Goal: Task Accomplishment & Management: Manage account settings

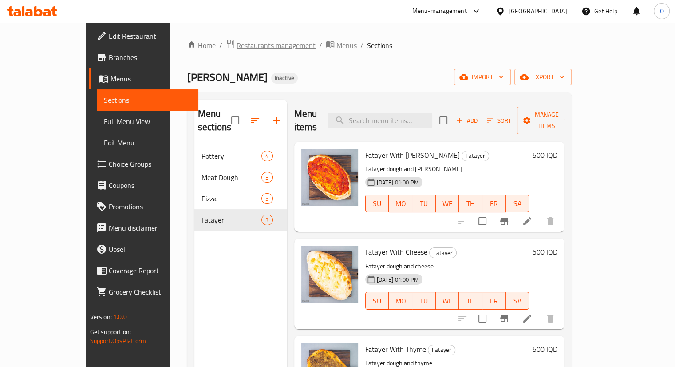
click at [237, 45] on span "Restaurants management" at bounding box center [276, 45] width 79 height 11
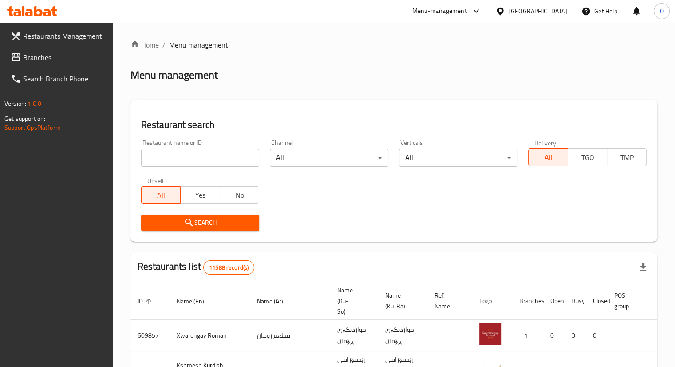
click at [52, 59] on span "Branches" at bounding box center [64, 57] width 83 height 11
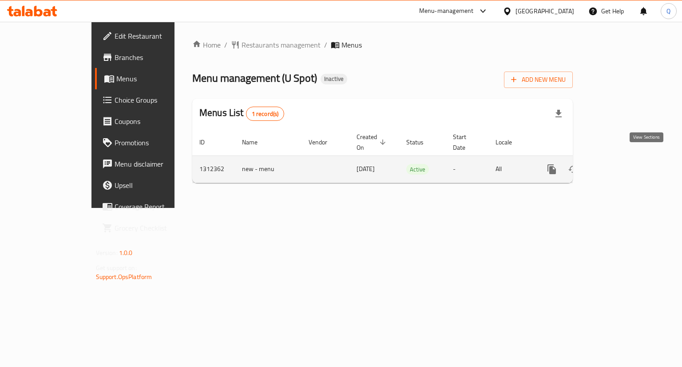
click at [621, 164] on icon "enhanced table" at bounding box center [616, 169] width 11 height 11
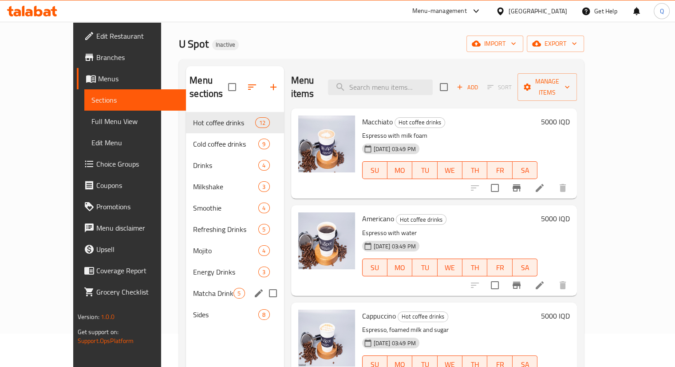
scroll to position [39, 0]
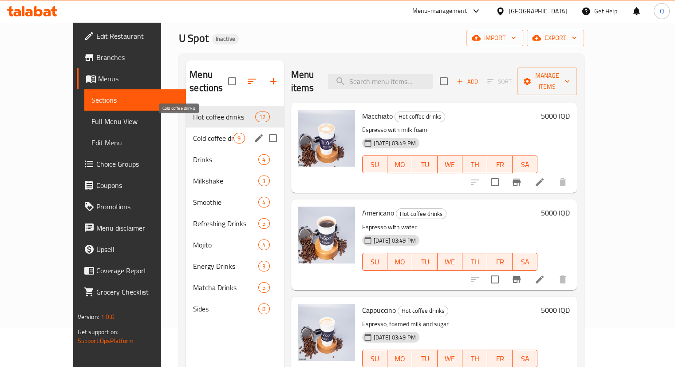
click at [193, 133] on span "Cold coffee drinks" at bounding box center [213, 138] width 40 height 11
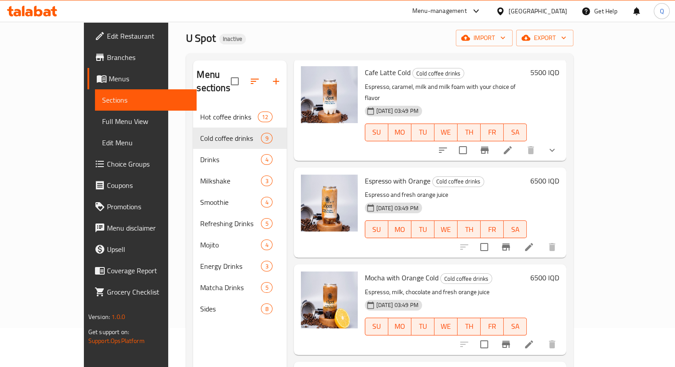
scroll to position [124, 0]
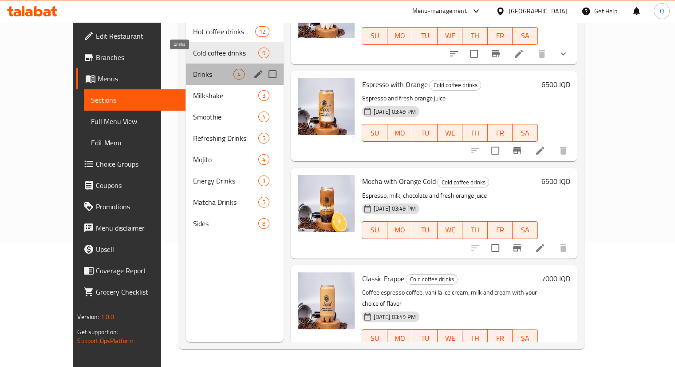
click at [193, 69] on span "Drinks" at bounding box center [213, 74] width 40 height 11
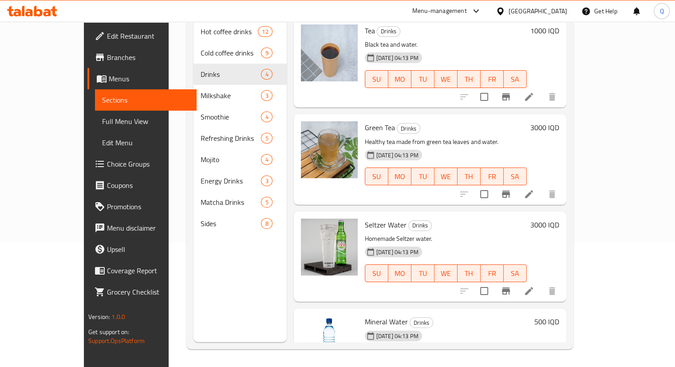
scroll to position [30, 0]
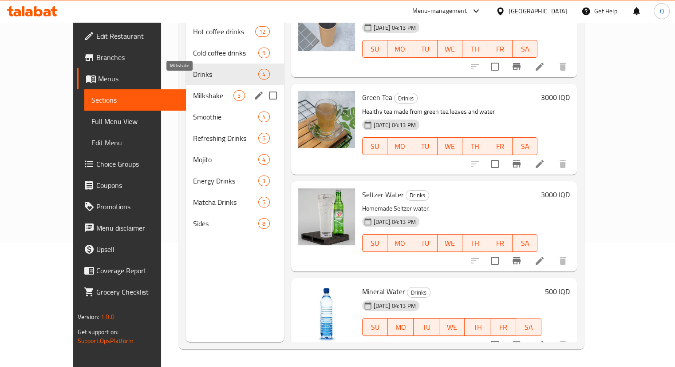
click at [193, 90] on span "Milkshake" at bounding box center [213, 95] width 40 height 11
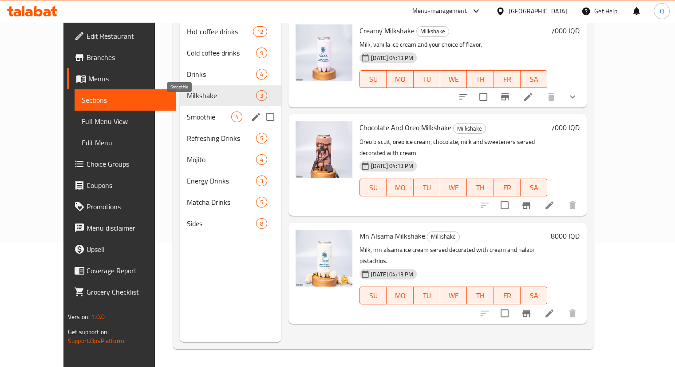
click at [187, 111] on span "Smoothie" at bounding box center [209, 116] width 44 height 11
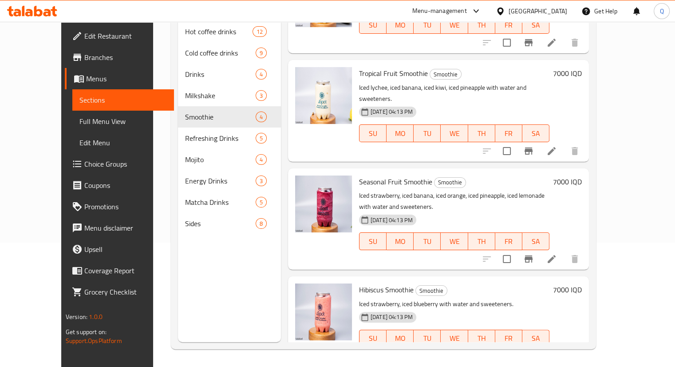
scroll to position [55, 0]
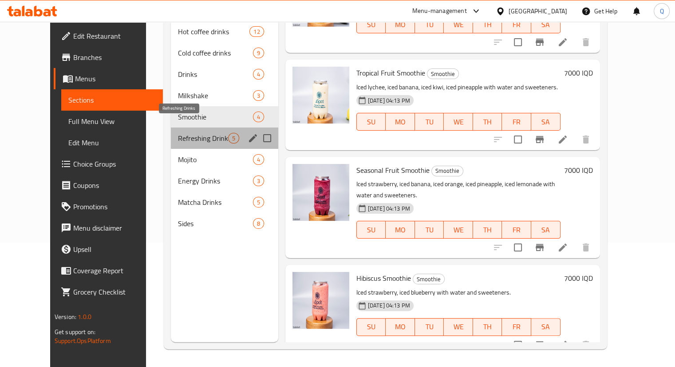
click at [197, 133] on span "Refreshing Drinks" at bounding box center [203, 138] width 50 height 11
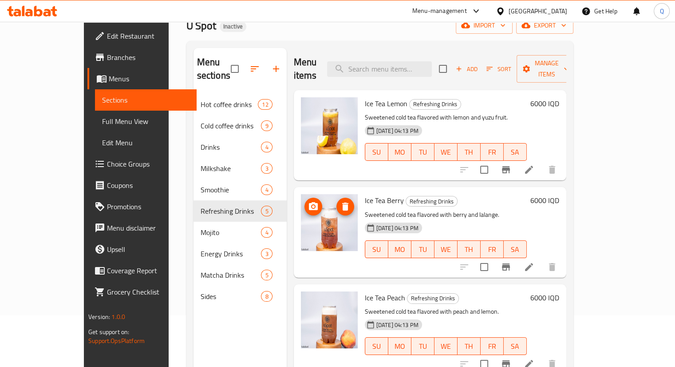
scroll to position [124, 0]
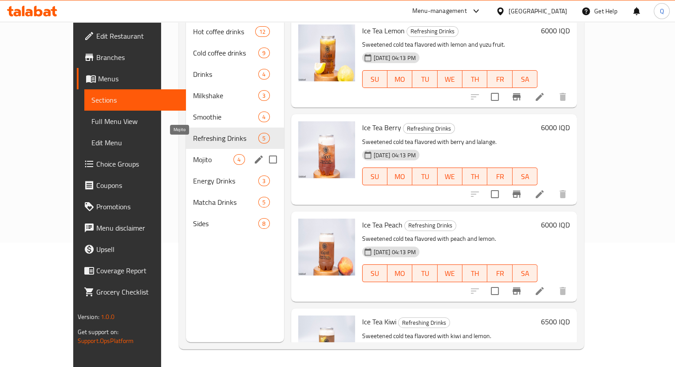
click at [193, 154] on span "Mojito" at bounding box center [213, 159] width 40 height 11
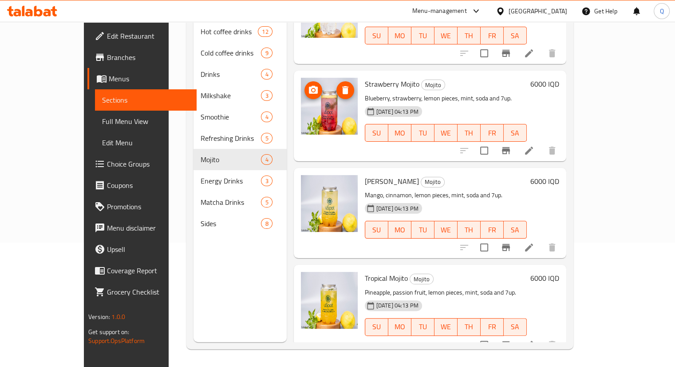
scroll to position [44, 0]
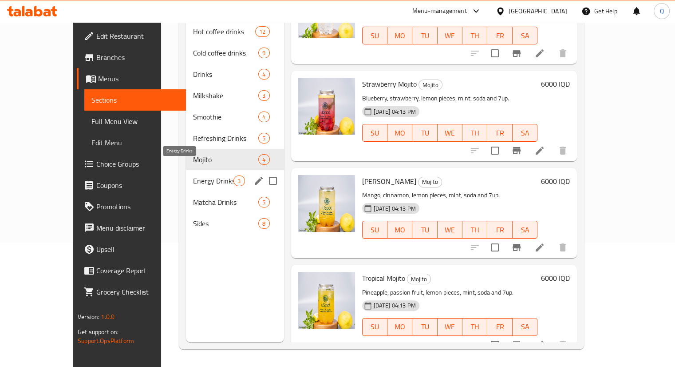
click at [193, 175] on span "Energy Drinks" at bounding box center [213, 180] width 40 height 11
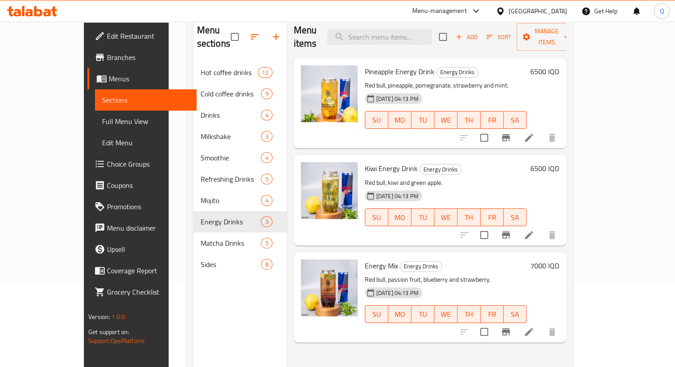
scroll to position [124, 0]
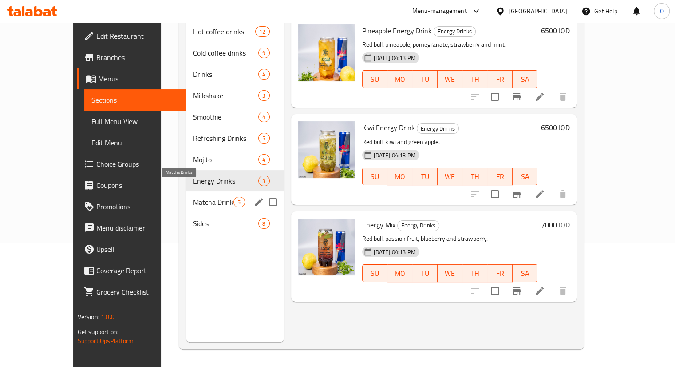
click at [193, 197] on span "Matcha Drinks" at bounding box center [213, 202] width 40 height 11
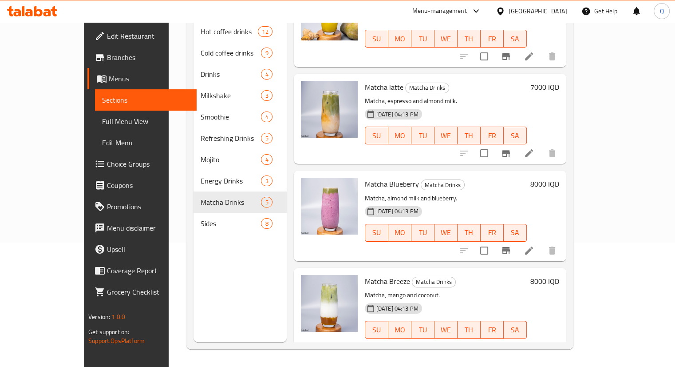
scroll to position [140, 0]
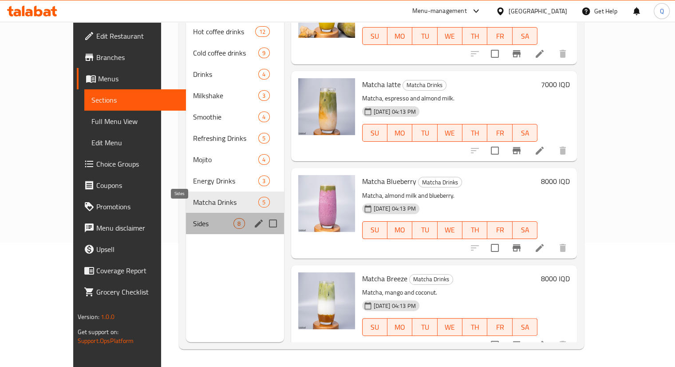
click at [193, 218] on span "Sides" at bounding box center [213, 223] width 40 height 11
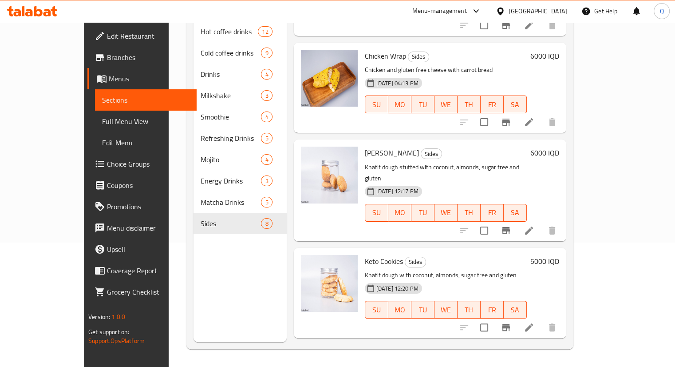
scroll to position [432, 0]
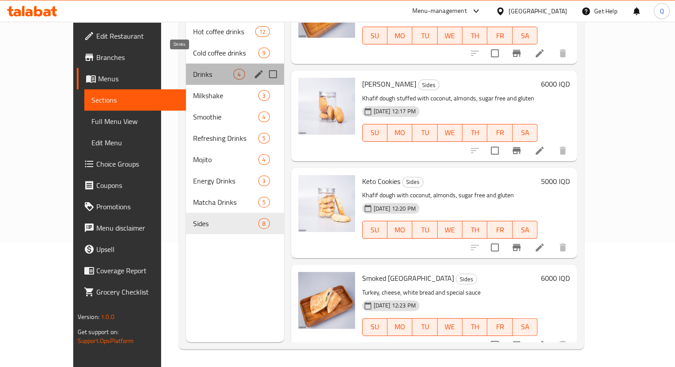
click at [193, 69] on span "Drinks" at bounding box center [213, 74] width 40 height 11
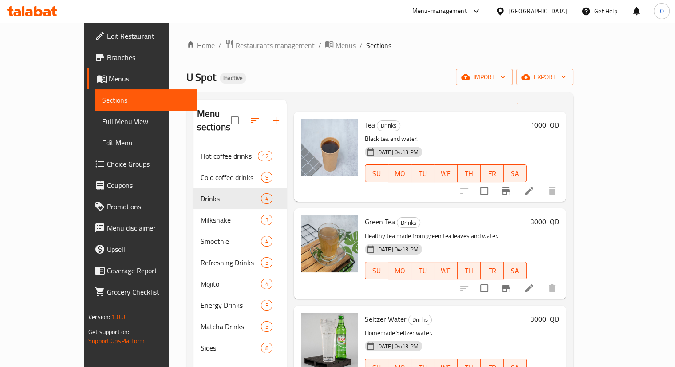
click at [107, 59] on span "Branches" at bounding box center [148, 57] width 83 height 11
